Goal: Transaction & Acquisition: Purchase product/service

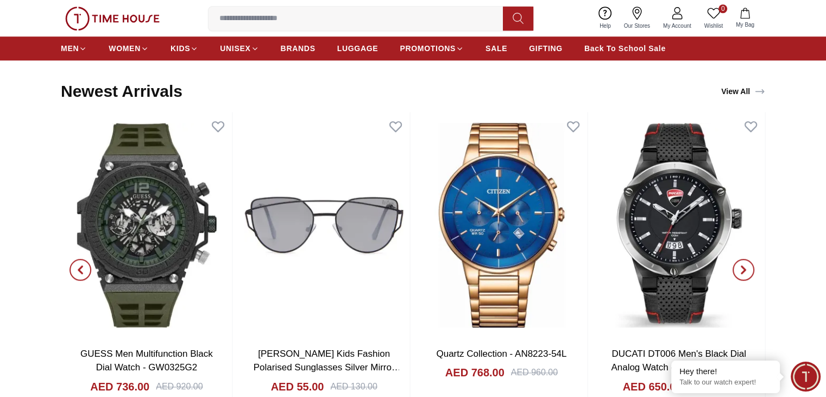
scroll to position [1123, 0]
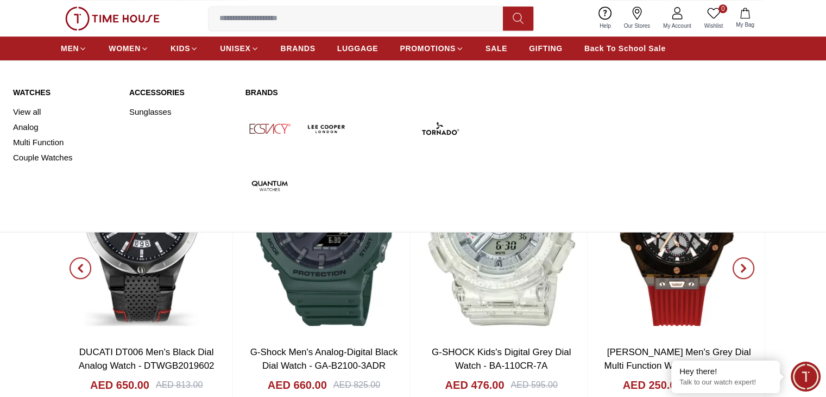
click at [435, 131] on img at bounding box center [440, 128] width 48 height 48
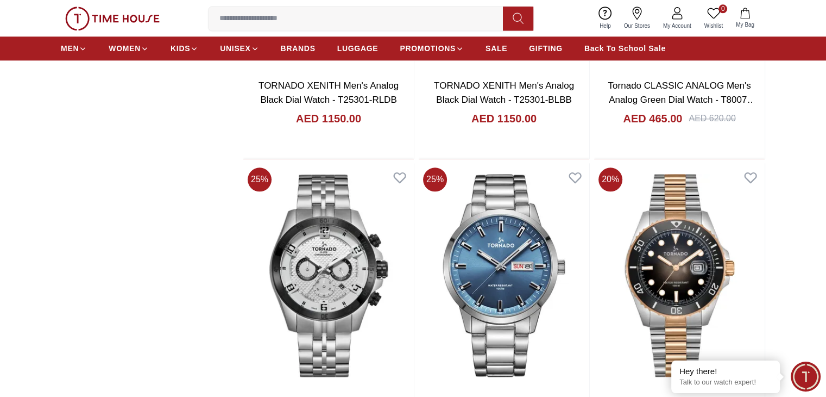
scroll to position [1545, 0]
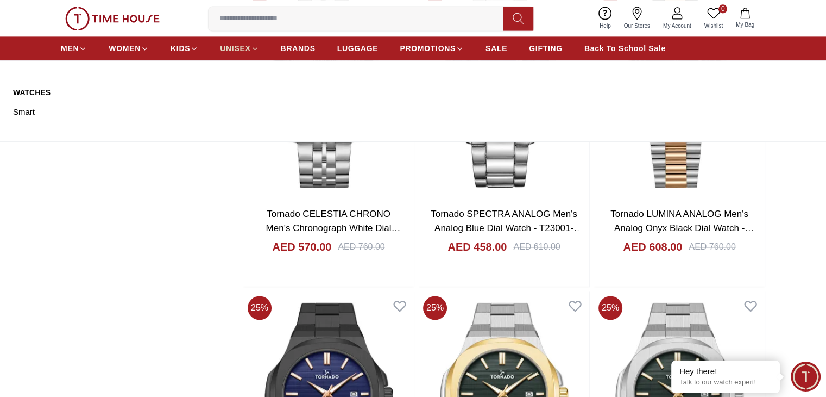
click at [231, 51] on span "UNISEX" at bounding box center [235, 48] width 30 height 11
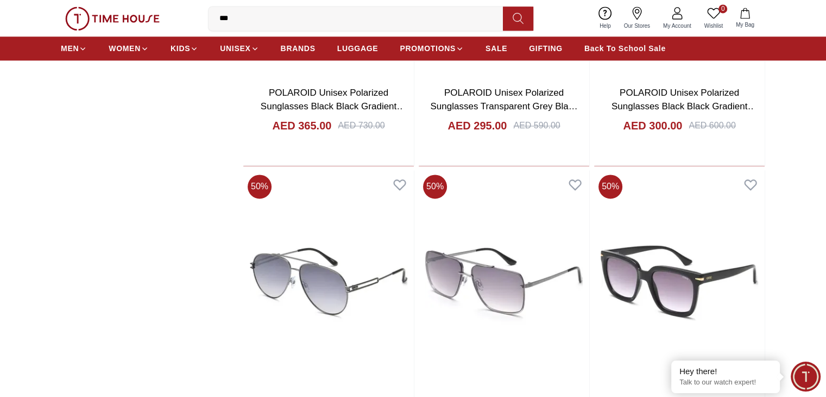
scroll to position [2950, 0]
